Goal: Information Seeking & Learning: Learn about a topic

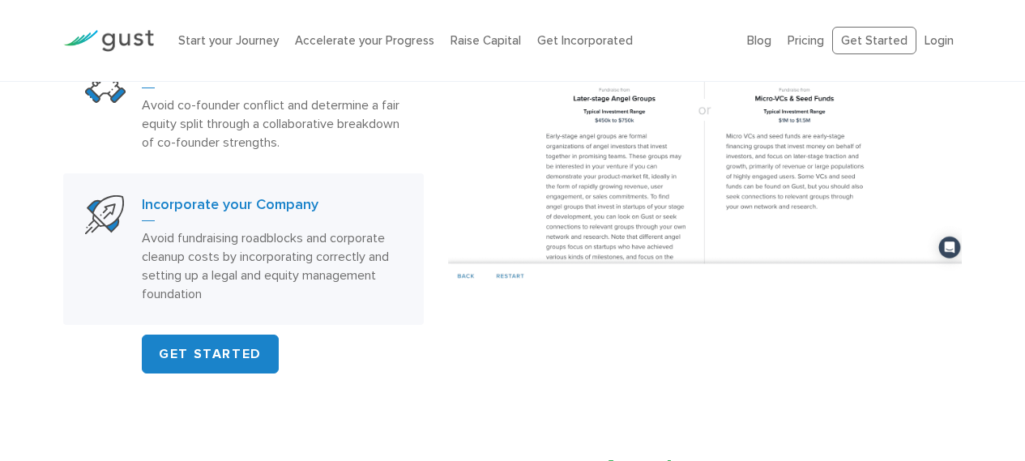
scroll to position [1053, 0]
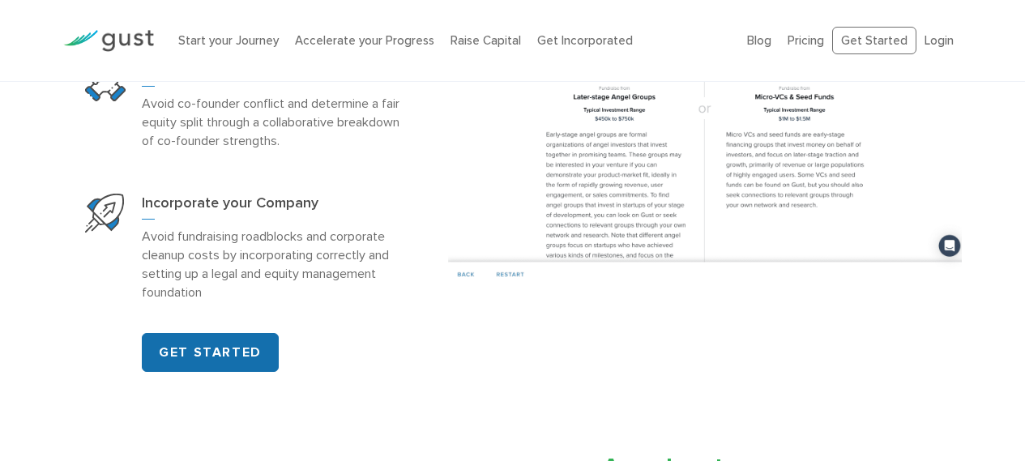
click at [230, 352] on link "GET STARTED" at bounding box center [210, 352] width 137 height 39
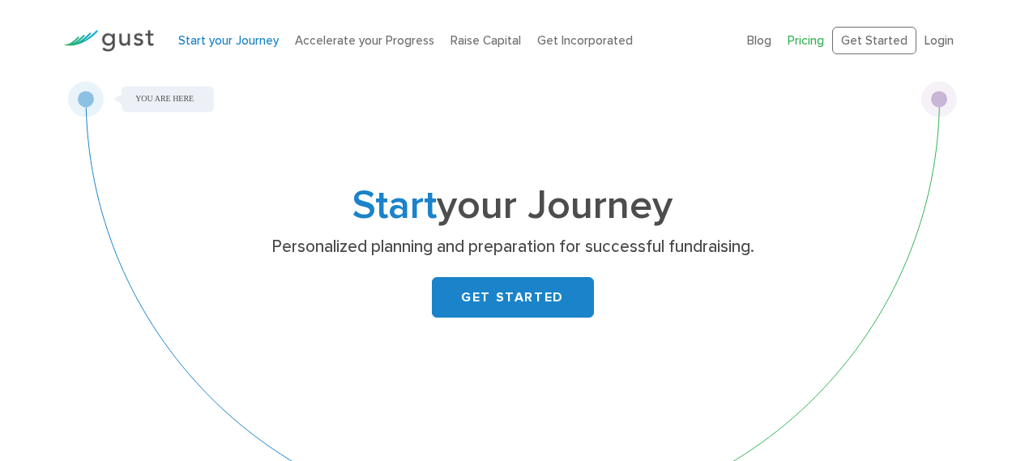
click at [801, 37] on link "Pricing" at bounding box center [806, 40] width 36 height 15
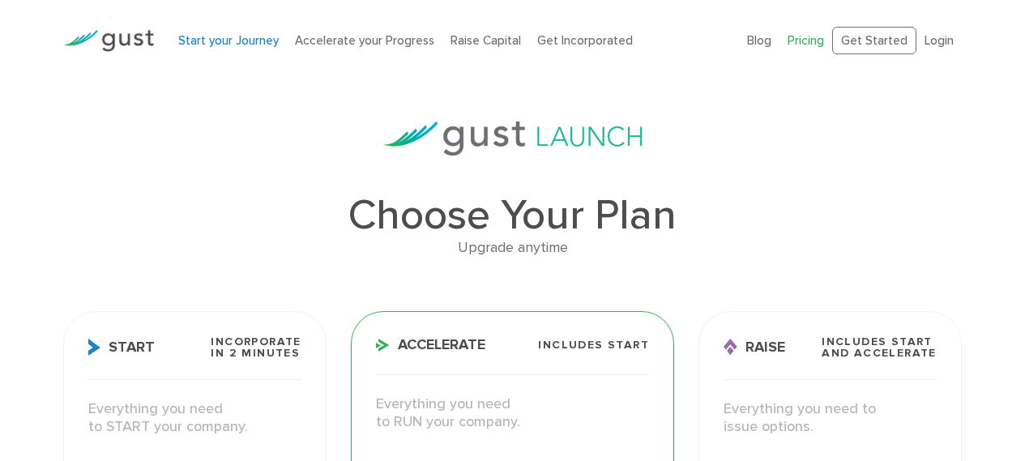
click at [206, 44] on link "Start your Journey" at bounding box center [228, 40] width 100 height 15
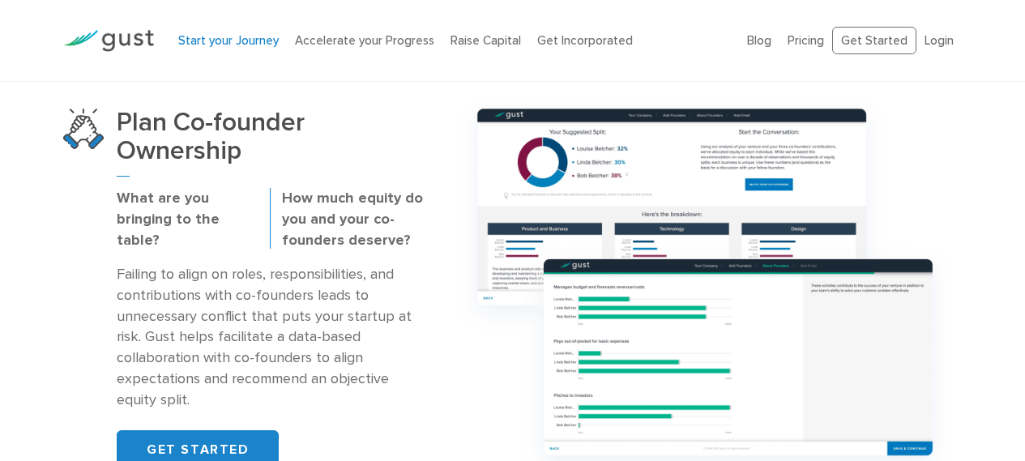
scroll to position [1134, 0]
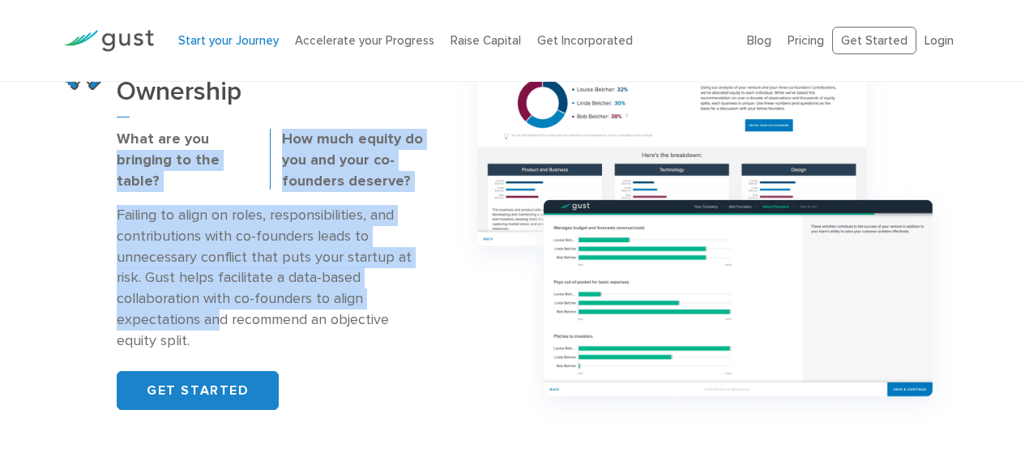
drag, startPoint x: 105, startPoint y: 183, endPoint x: 231, endPoint y: 301, distance: 172.5
click at [220, 302] on div "Plan Co-founder Ownership What are you bringing to the table? How much equity d…" at bounding box center [270, 229] width 306 height 361
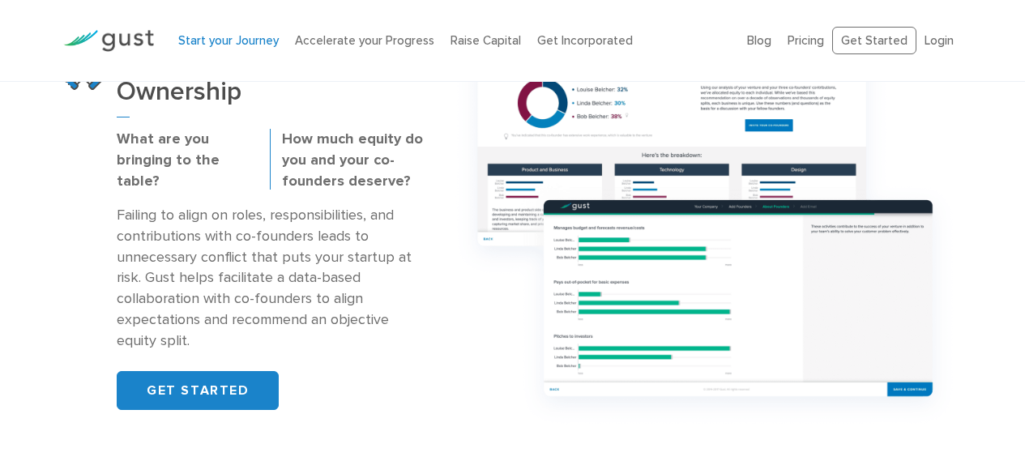
click at [236, 297] on p "Failing to align on roles, responsibilities, and contributions with co-founders…" at bounding box center [270, 278] width 306 height 147
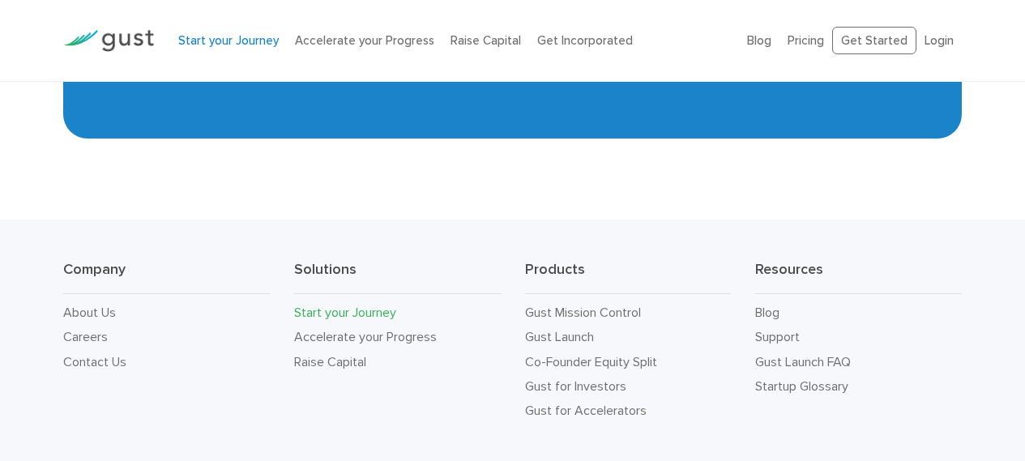
scroll to position [3079, 0]
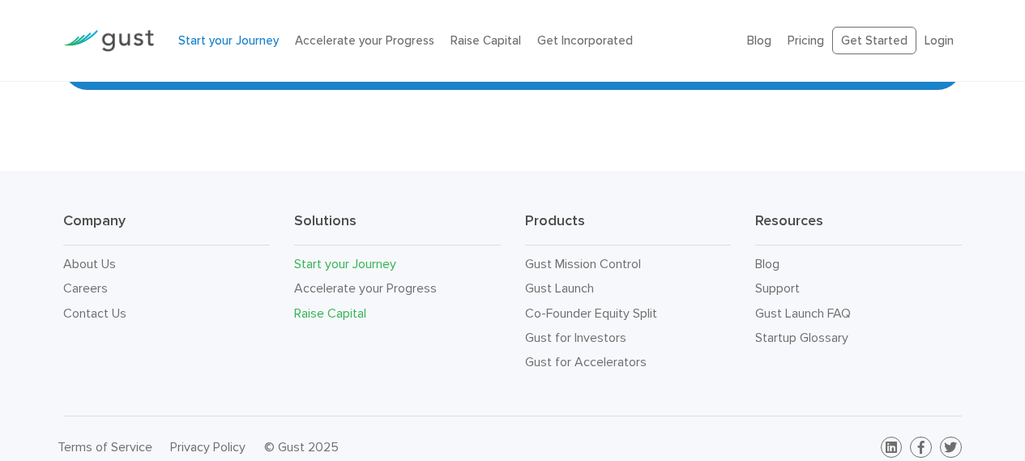
click at [330, 310] on link "Raise Capital" at bounding box center [330, 312] width 72 height 15
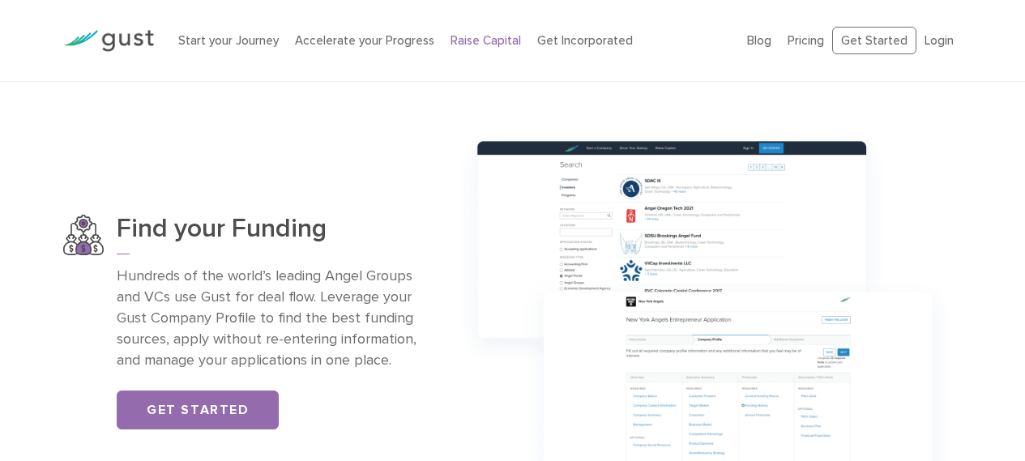
scroll to position [1053, 0]
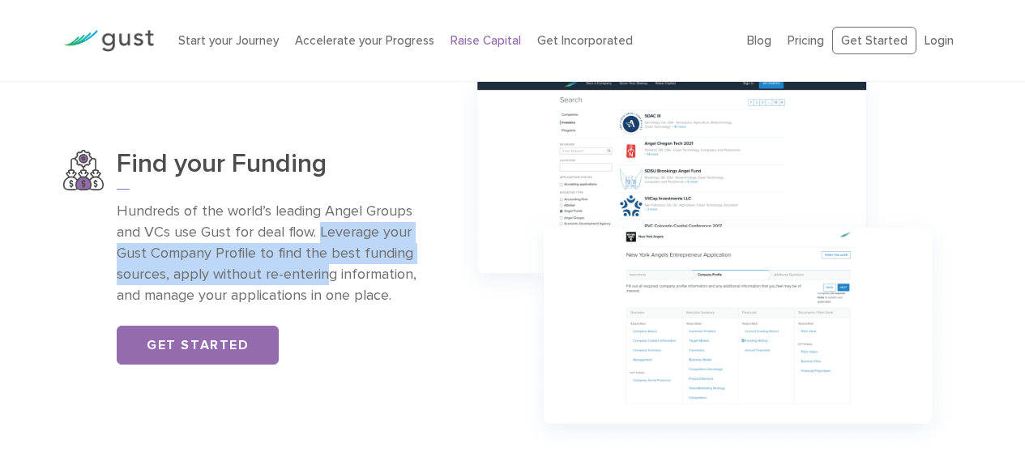
drag, startPoint x: 319, startPoint y: 232, endPoint x: 323, endPoint y: 267, distance: 35.0
click at [323, 267] on p "Hundreds of the world’s leading Angel Groups and VCs use Gust for deal flow. Le…" at bounding box center [270, 253] width 306 height 105
click at [329, 265] on p "Hundreds of the world’s leading Angel Groups and VCs use Gust for deal flow. Le…" at bounding box center [270, 253] width 306 height 105
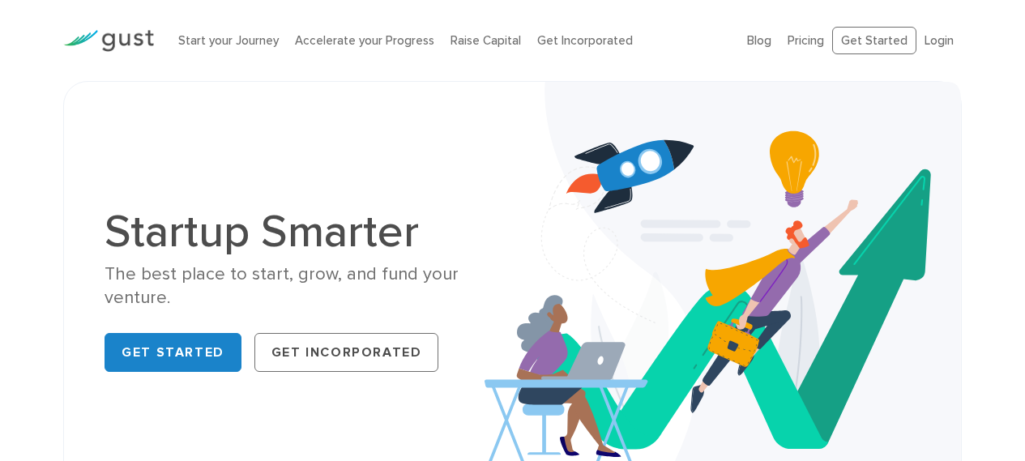
scroll to position [243, 0]
